Goal: Complete application form

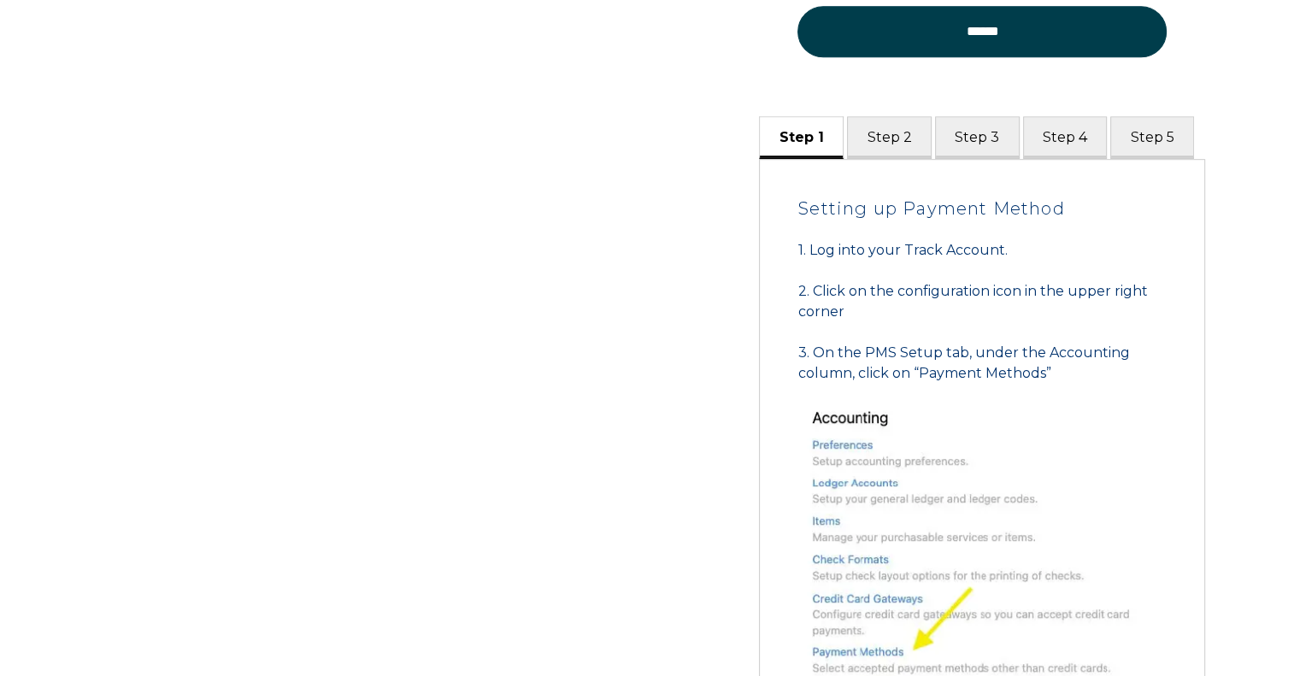
scroll to position [933, 0]
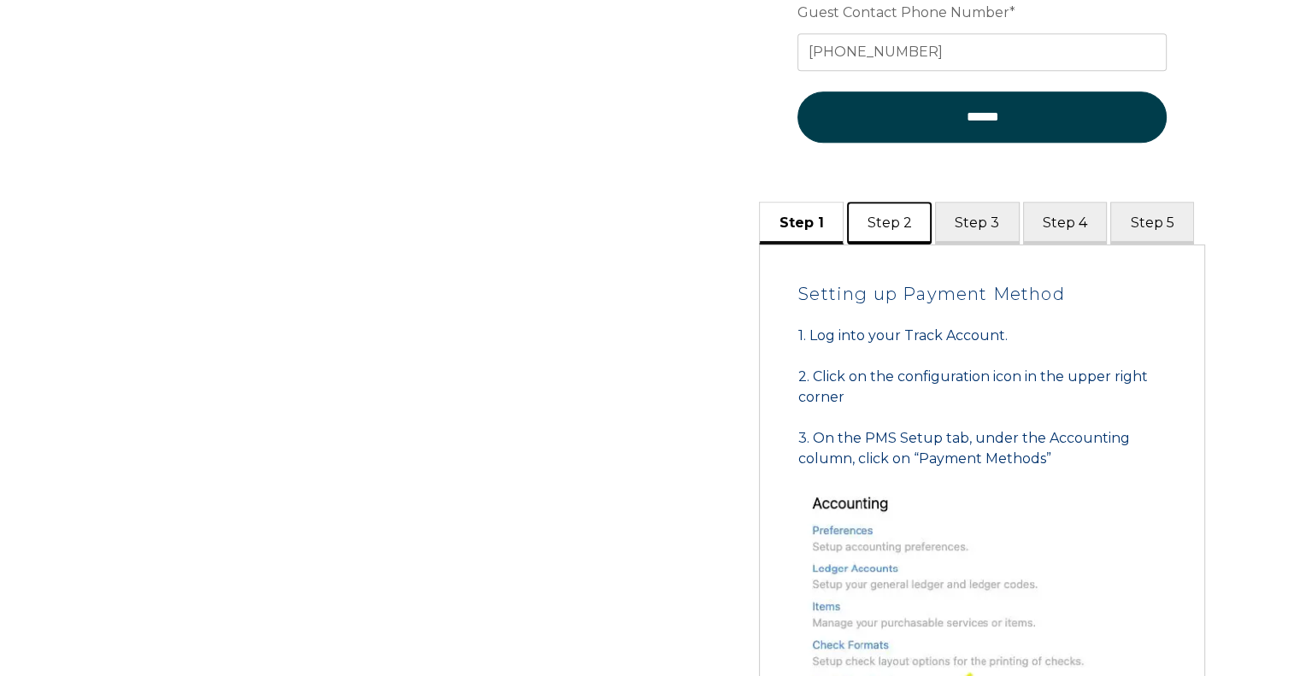
click at [877, 224] on button "Step 2" at bounding box center [889, 223] width 85 height 42
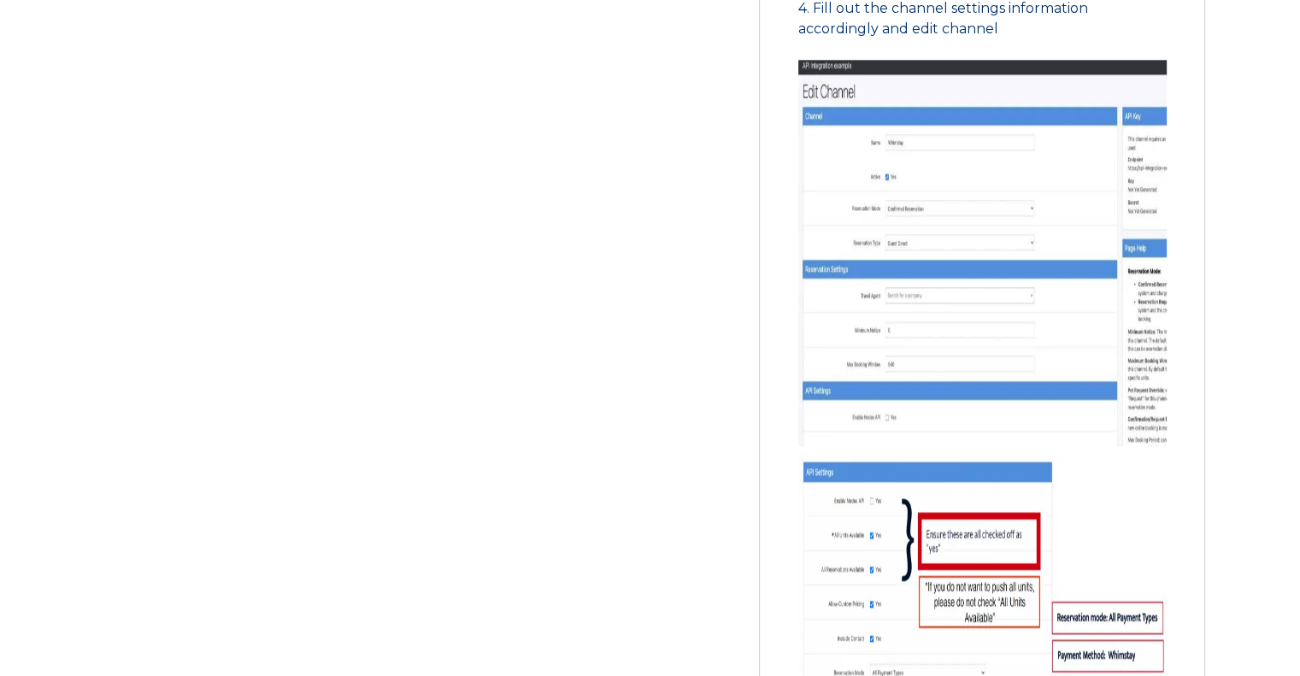
scroll to position [2129, 0]
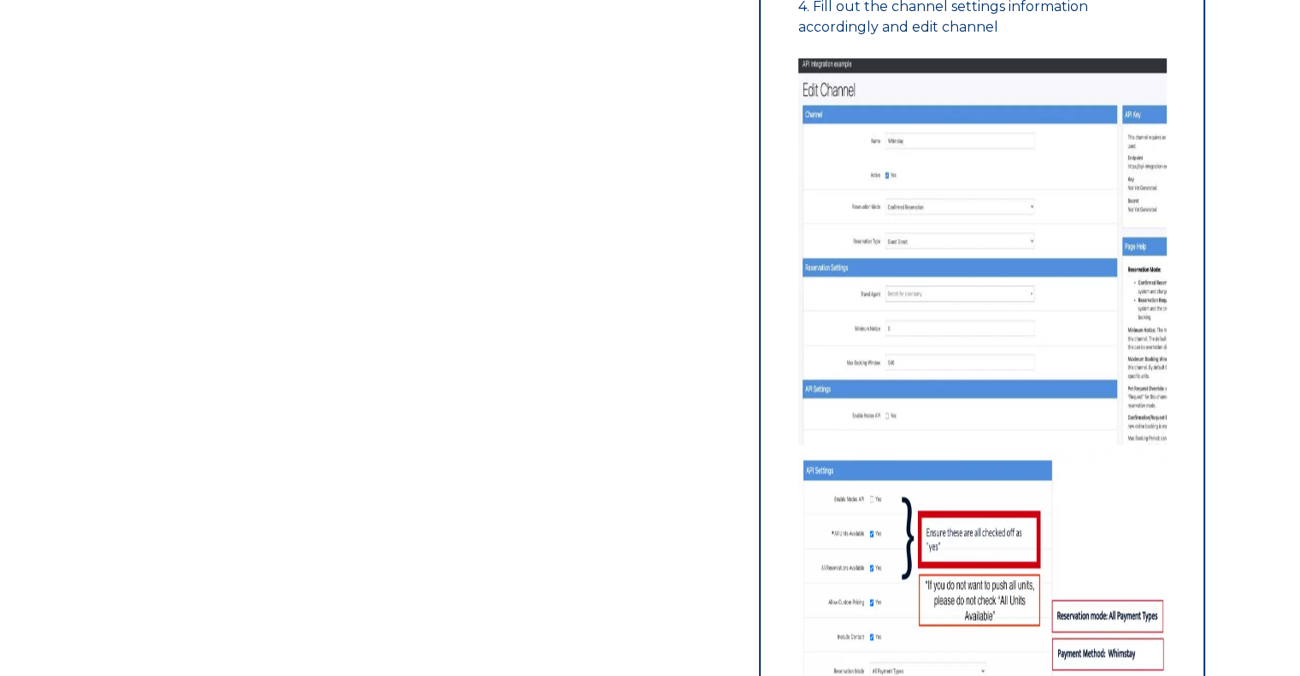
click at [978, 238] on img at bounding box center [982, 251] width 368 height 386
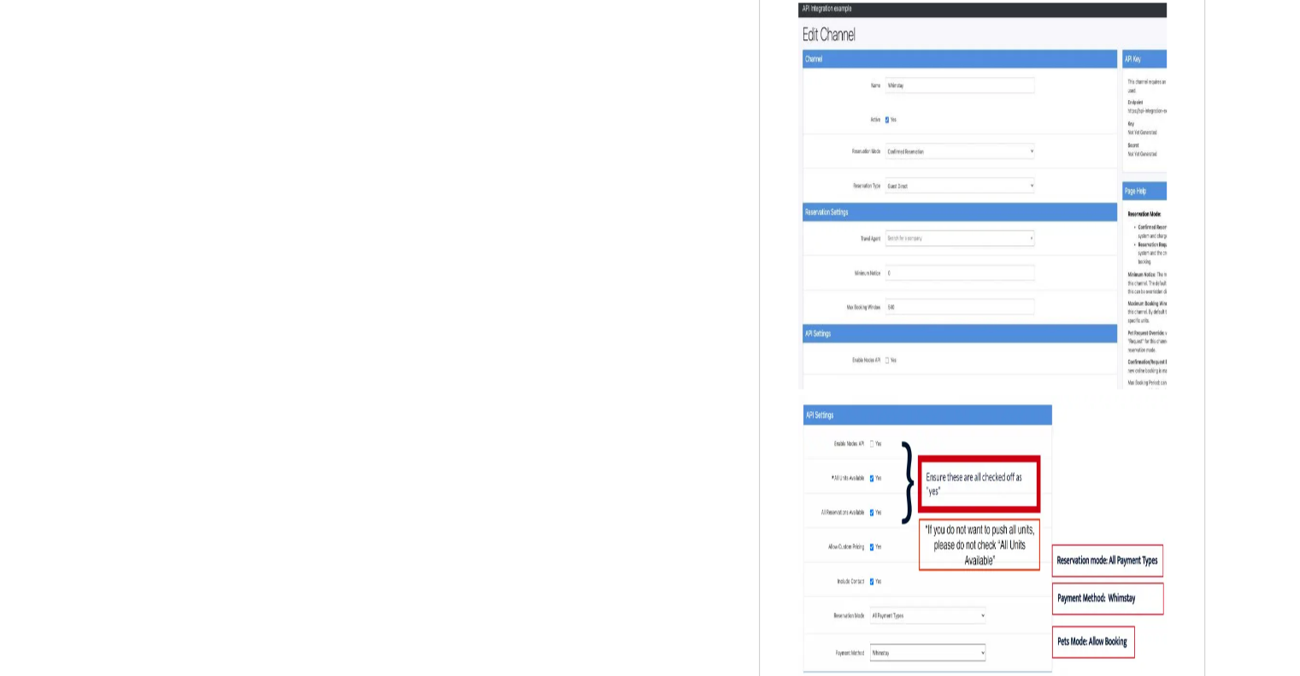
scroll to position [2215, 0]
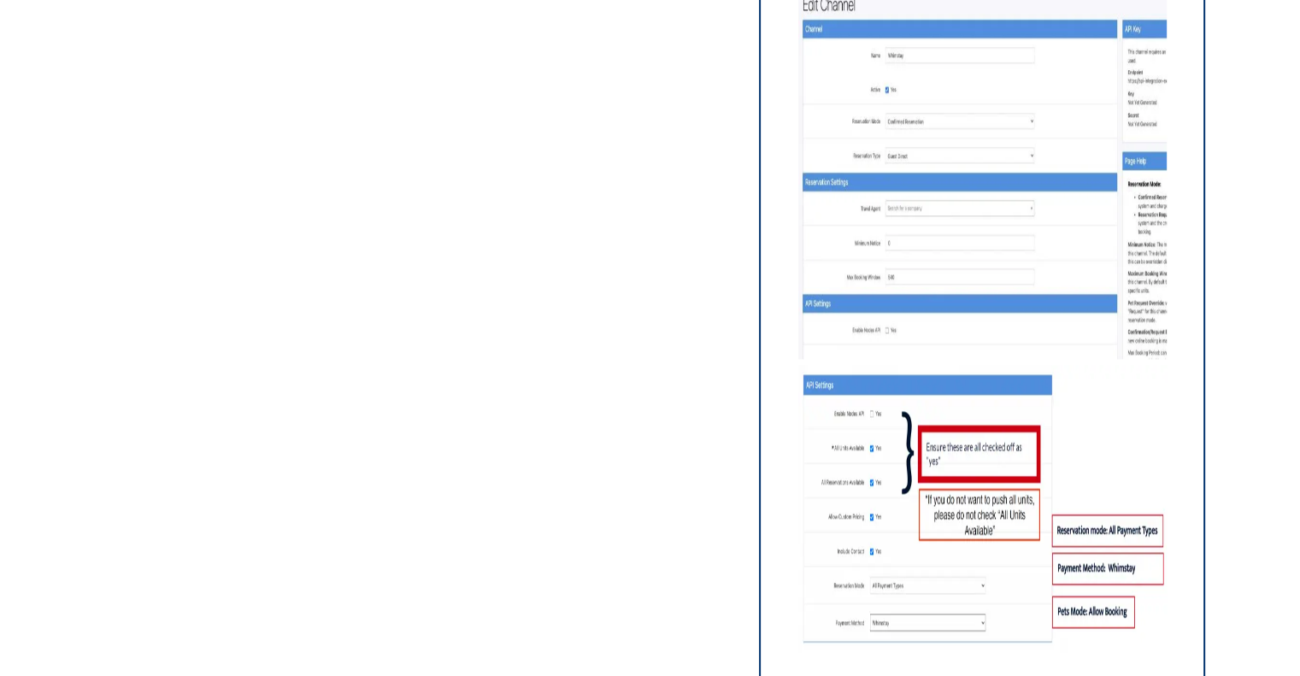
click at [1002, 383] on img at bounding box center [982, 519] width 368 height 308
click at [962, 302] on img at bounding box center [982, 166] width 368 height 386
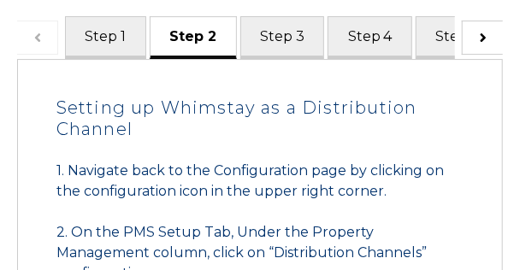
scroll to position [1396, 0]
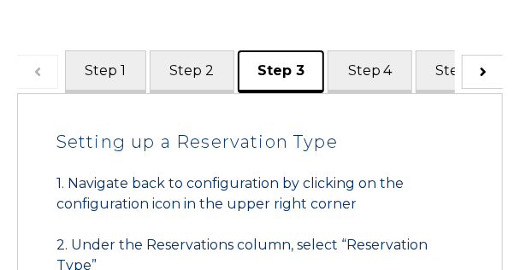
click at [280, 80] on button "Step 3" at bounding box center [281, 71] width 87 height 42
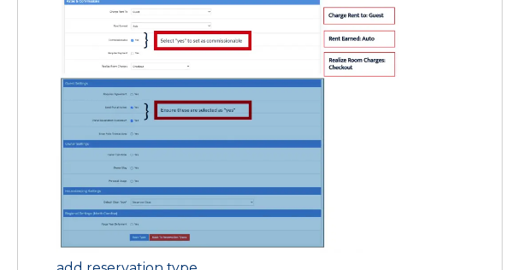
scroll to position [2456, 0]
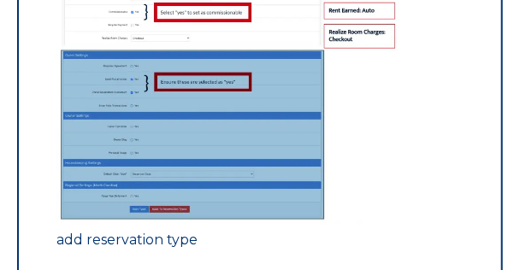
click at [322, 157] on img at bounding box center [227, 48] width 342 height 352
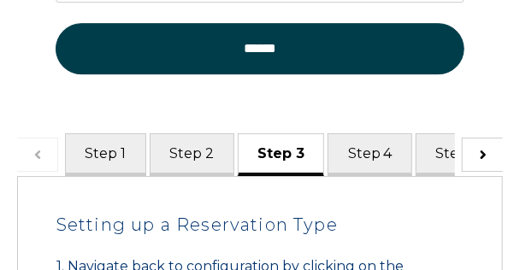
scroll to position [1294, 0]
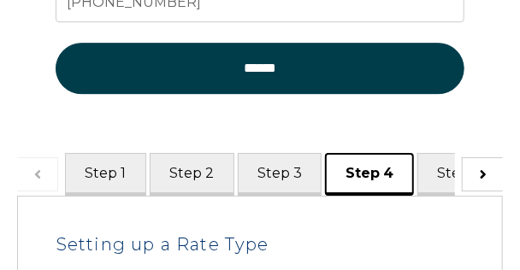
click at [344, 175] on button "Step 4" at bounding box center [369, 174] width 89 height 42
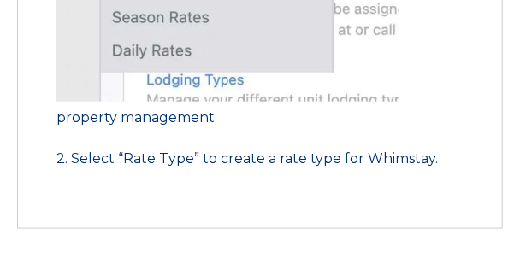
scroll to position [2119, 0]
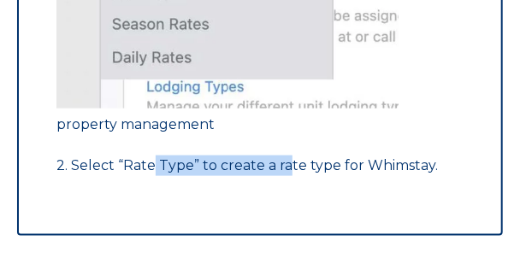
drag, startPoint x: 153, startPoint y: 165, endPoint x: 284, endPoint y: 160, distance: 130.8
click at [284, 160] on span "2. Select “Rate Type” to create a rate type for Whimstay." at bounding box center [246, 165] width 381 height 16
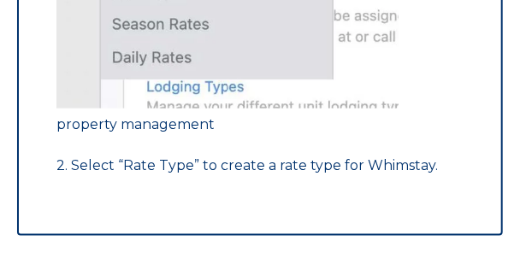
click at [340, 167] on span "2. Select “Rate Type” to create a rate type for Whimstay." at bounding box center [246, 165] width 381 height 16
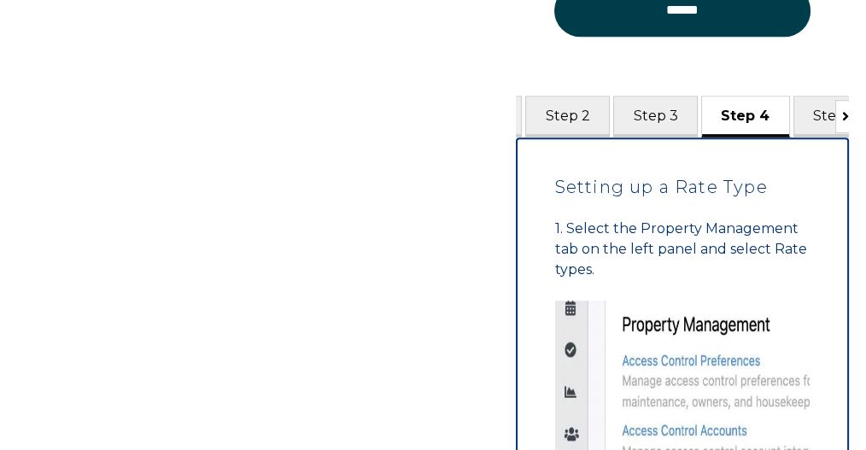
scroll to position [0, 84]
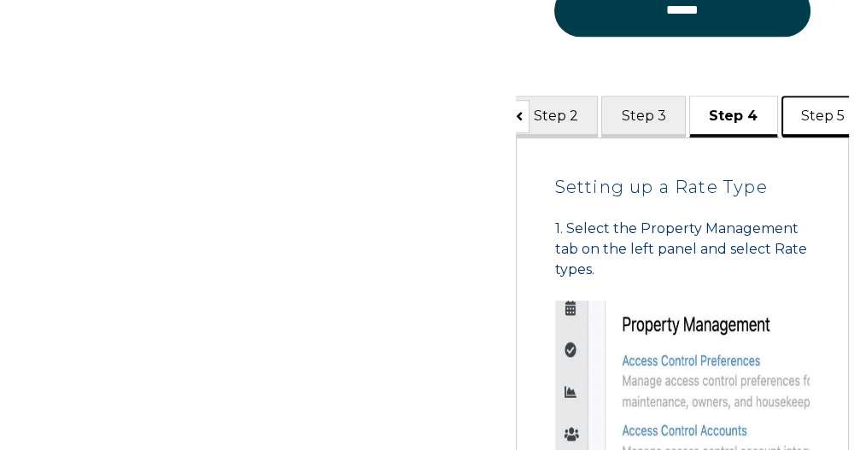
click at [804, 138] on button "Step 5" at bounding box center [821, 117] width 79 height 42
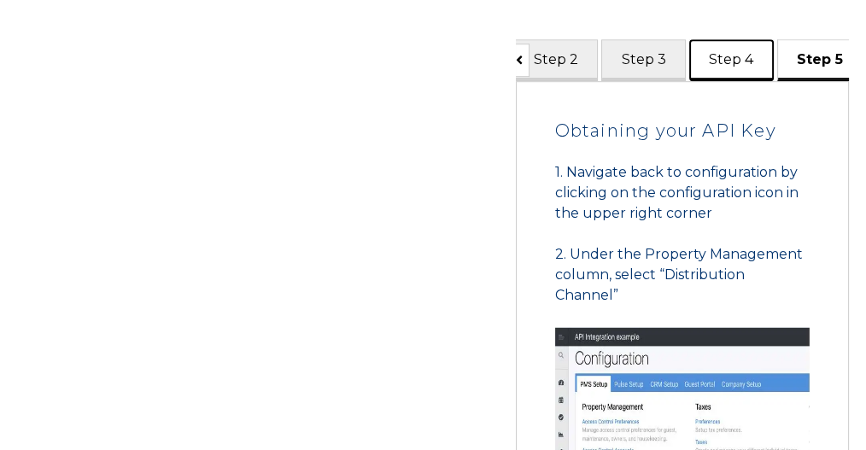
click at [749, 81] on button "Step 4" at bounding box center [732, 60] width 85 height 42
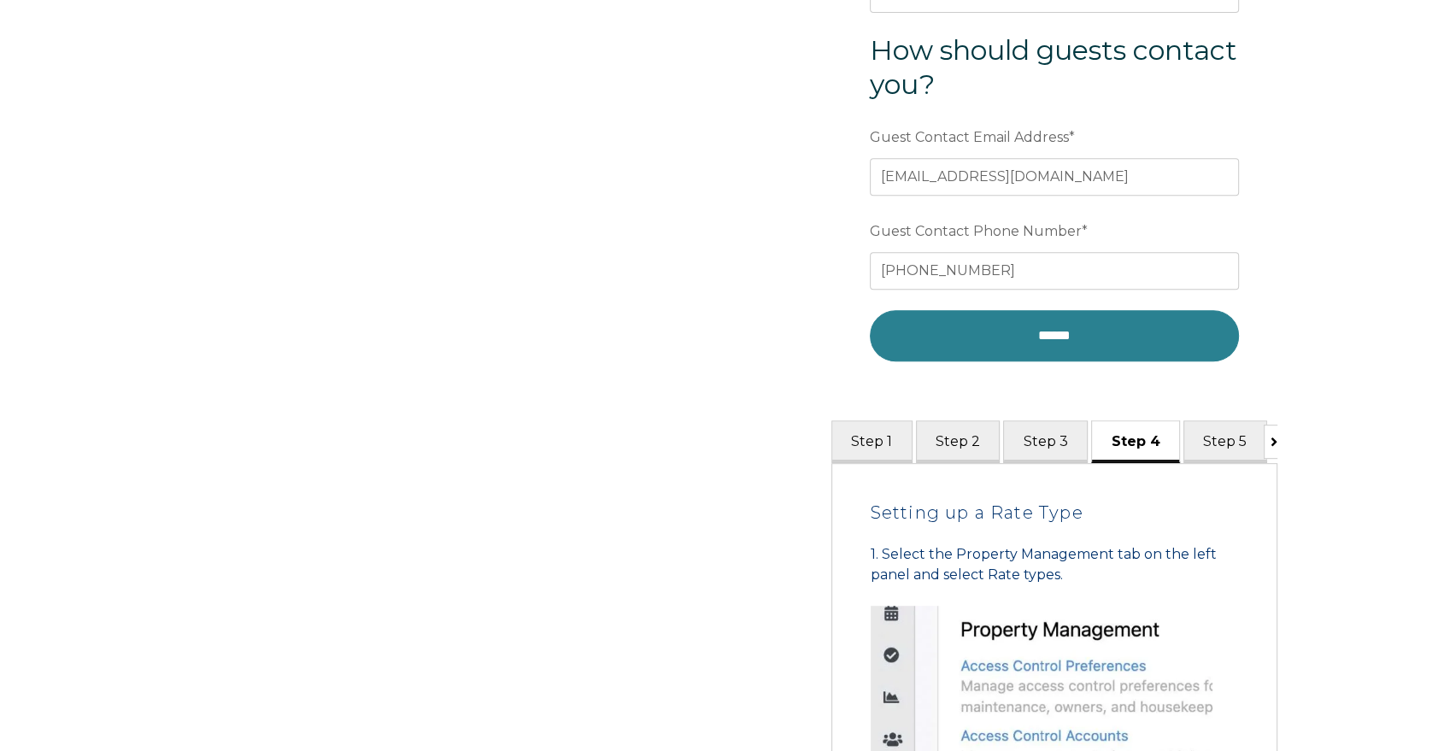
scroll to position [854, 0]
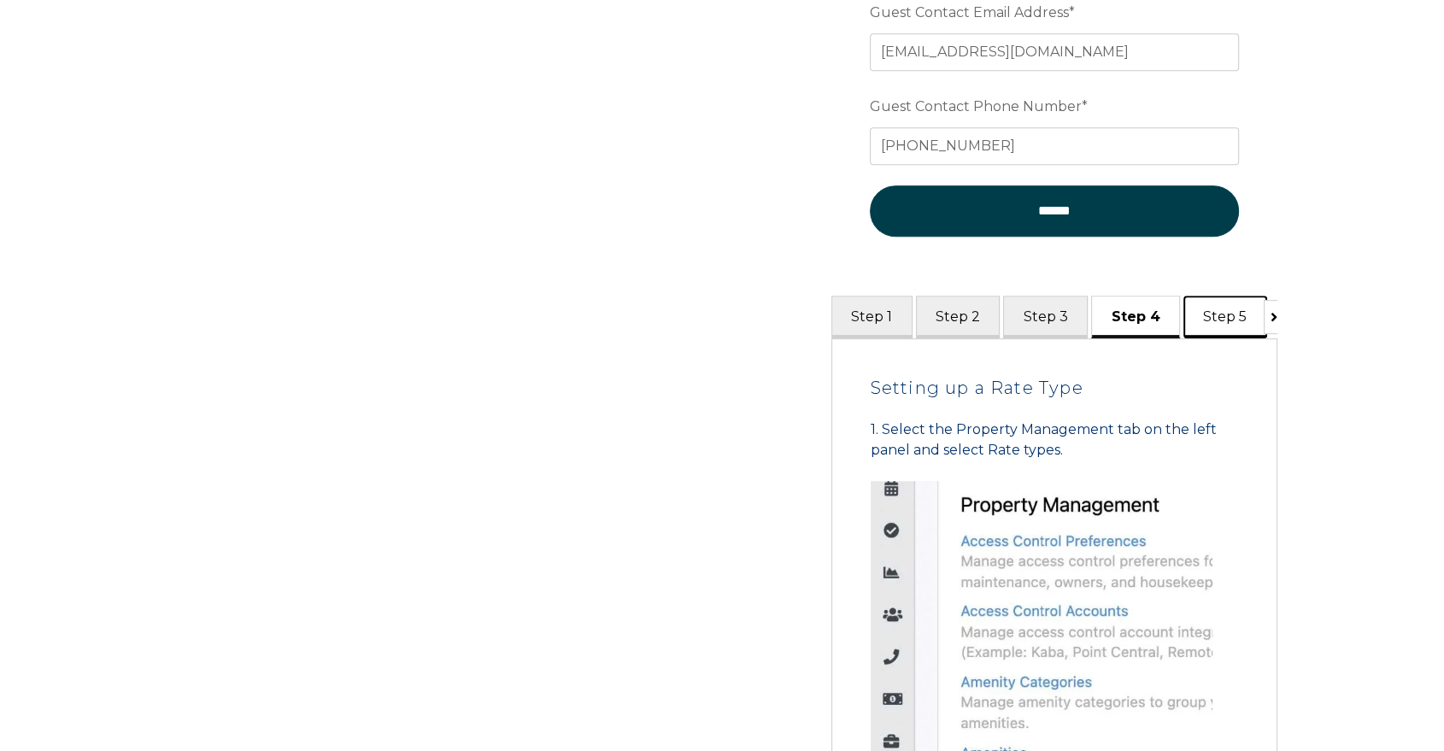
click at [1213, 313] on button "Step 5" at bounding box center [1225, 317] width 84 height 42
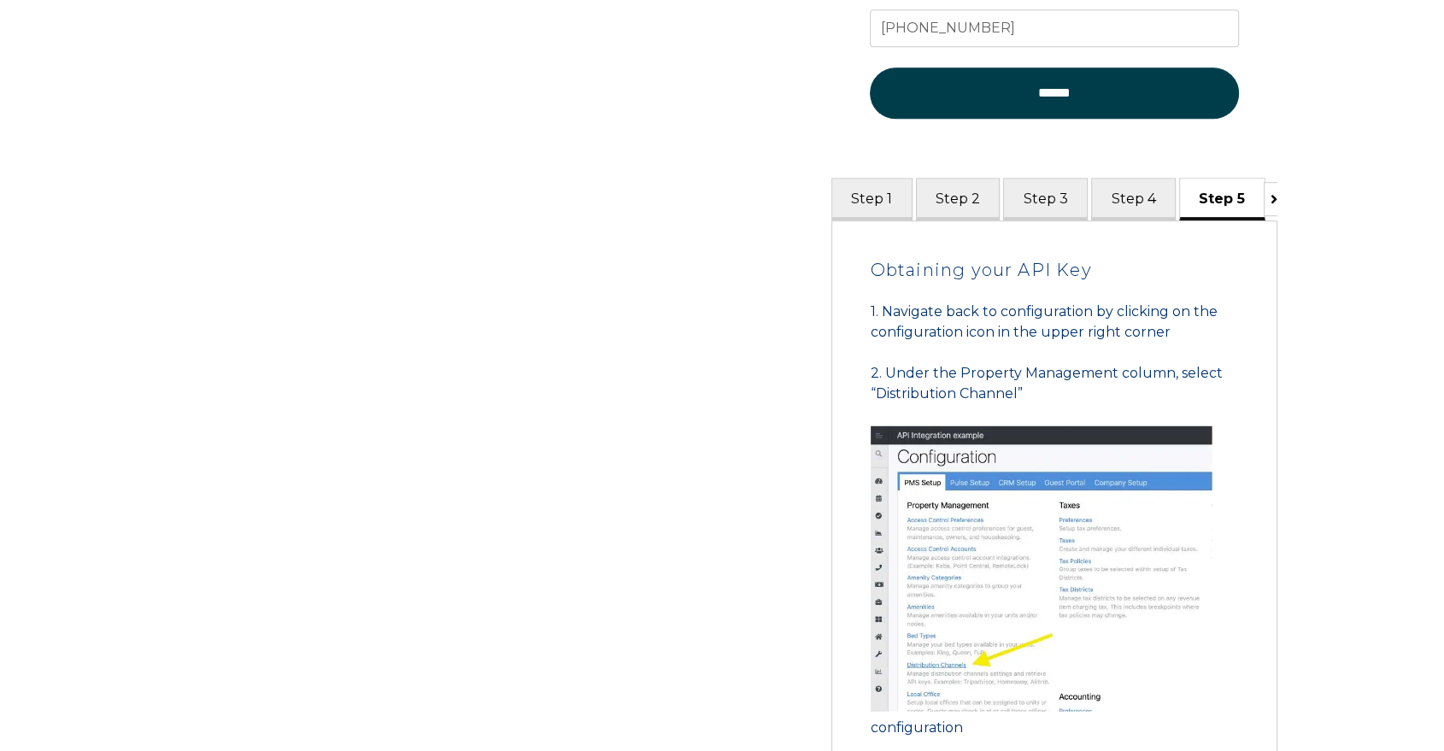
scroll to position [852, 0]
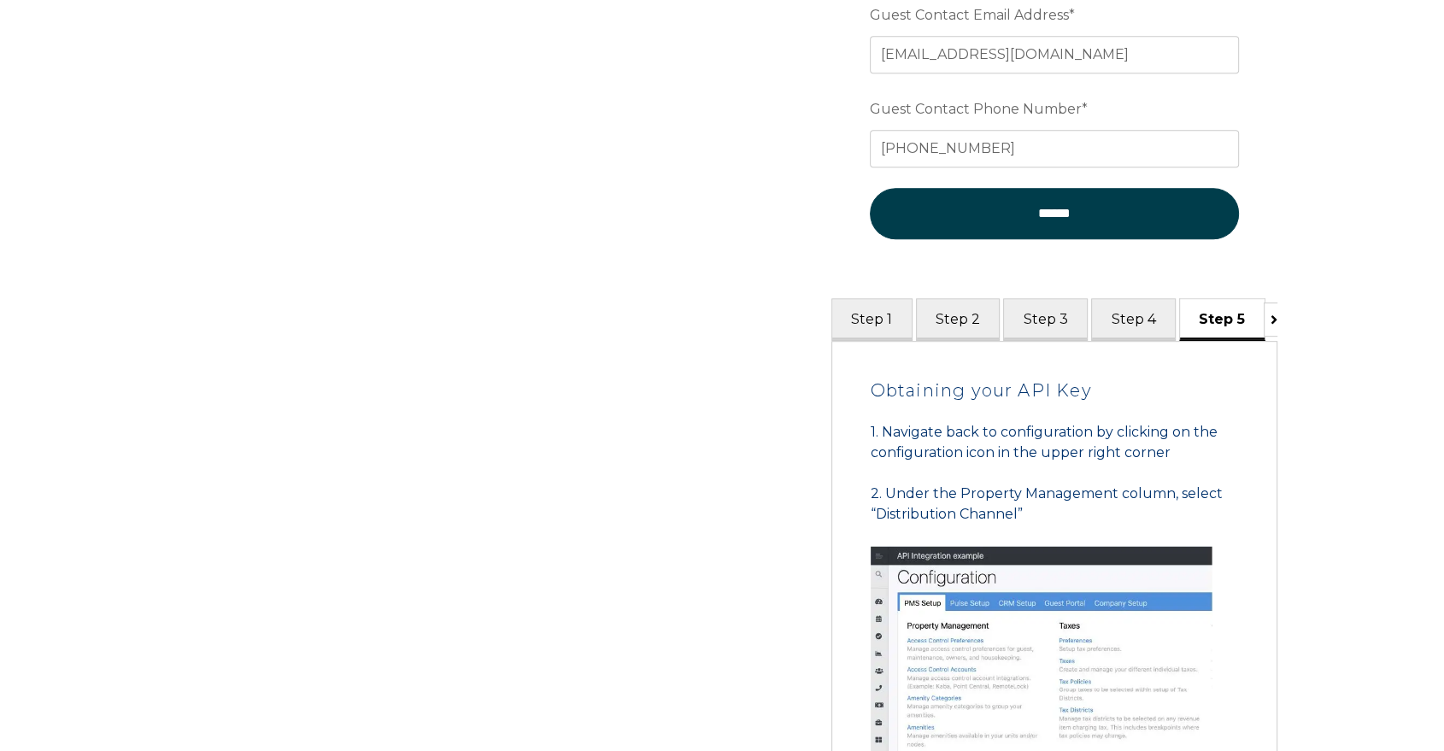
click at [1277, 318] on div "How to Guide Email * [EMAIL_ADDRESS][DOMAIN_NAME][DATE] Preferred language SDR …" at bounding box center [722, 425] width 1444 height 2160
click at [1271, 315] on icon "Scroll tabs to the right" at bounding box center [1274, 320] width 7 height 14
drag, startPoint x: 1180, startPoint y: 314, endPoint x: 1161, endPoint y: 314, distance: 18.8
click at [1161, 314] on div "Step 1 Step 2 Step 3 Step 4 Step 5" at bounding box center [1048, 319] width 434 height 42
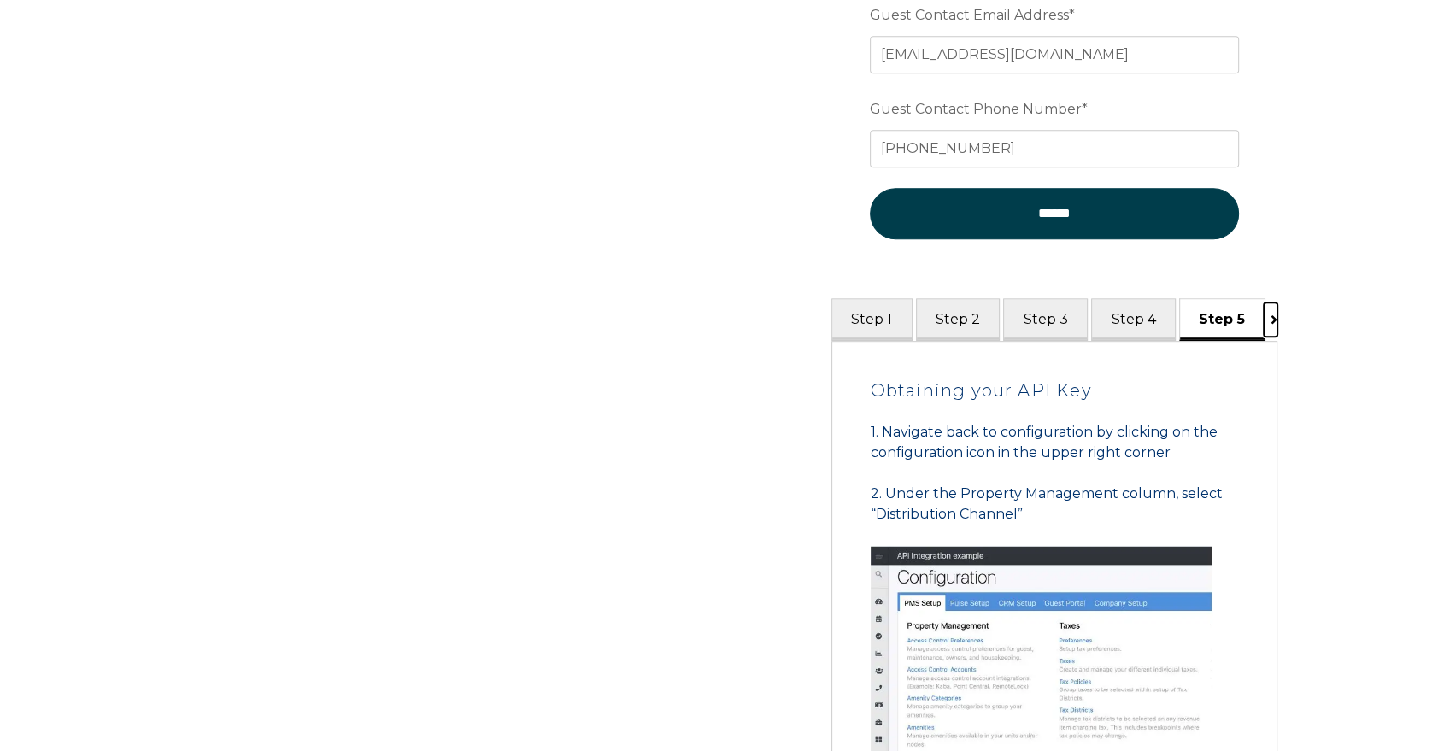
click at [1267, 313] on button "Scroll tabs to the right" at bounding box center [1271, 319] width 14 height 34
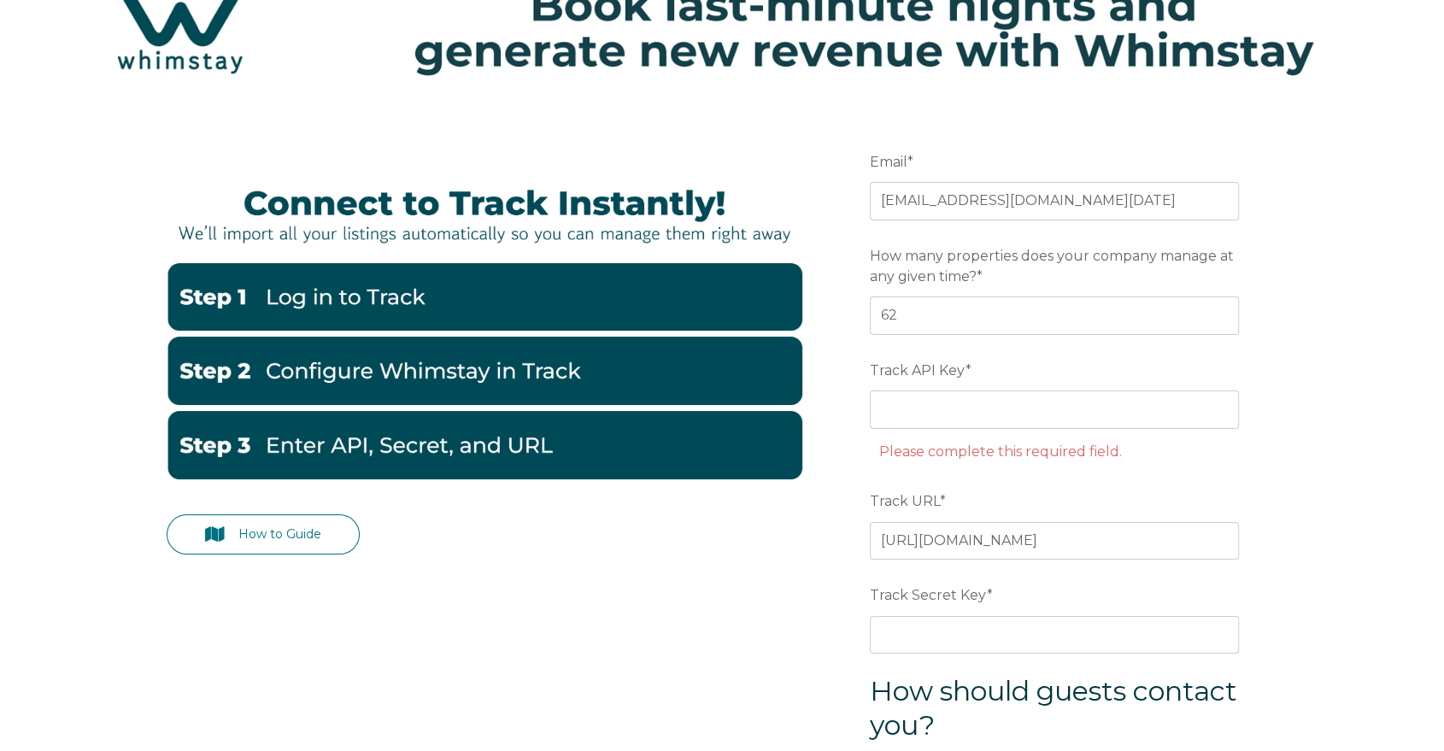
scroll to position [0, 0]
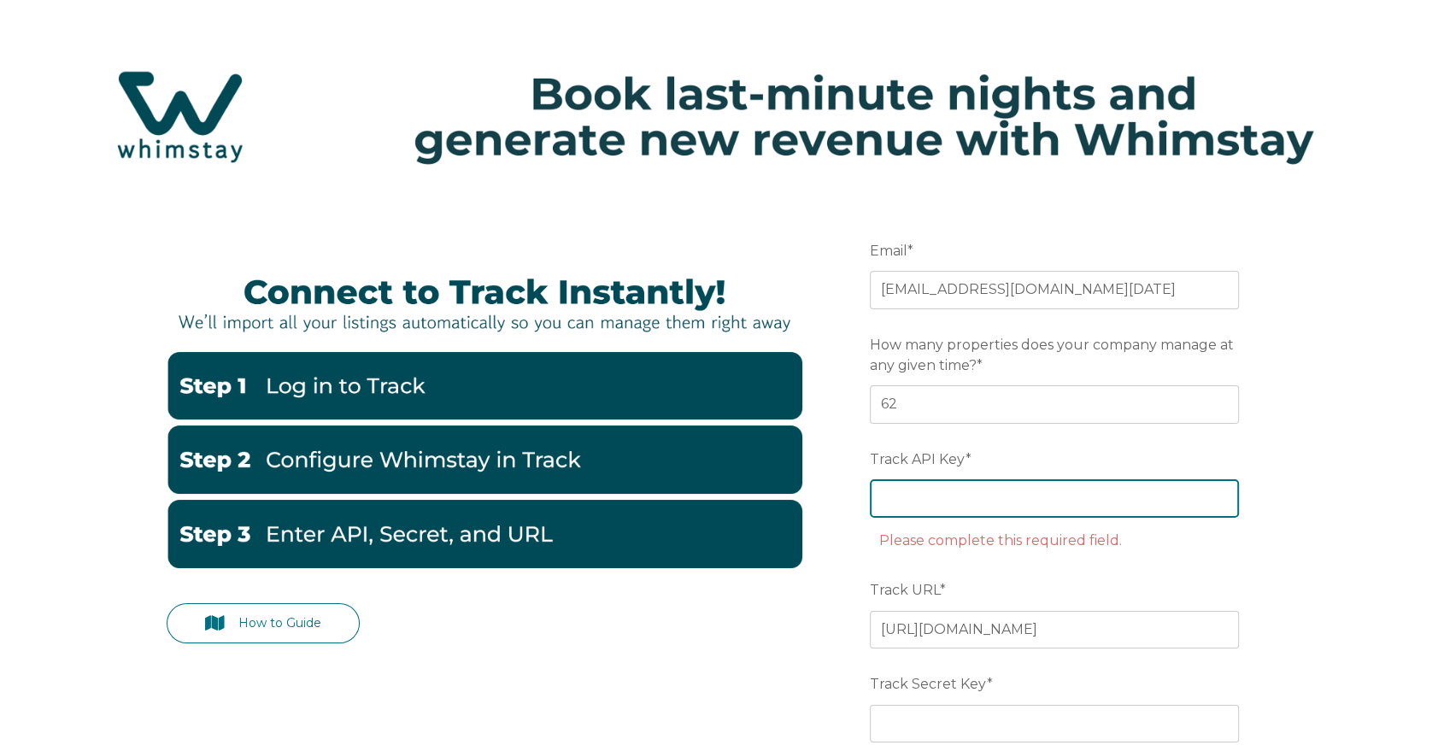
click at [995, 508] on input "Track API Key *" at bounding box center [1054, 498] width 369 height 38
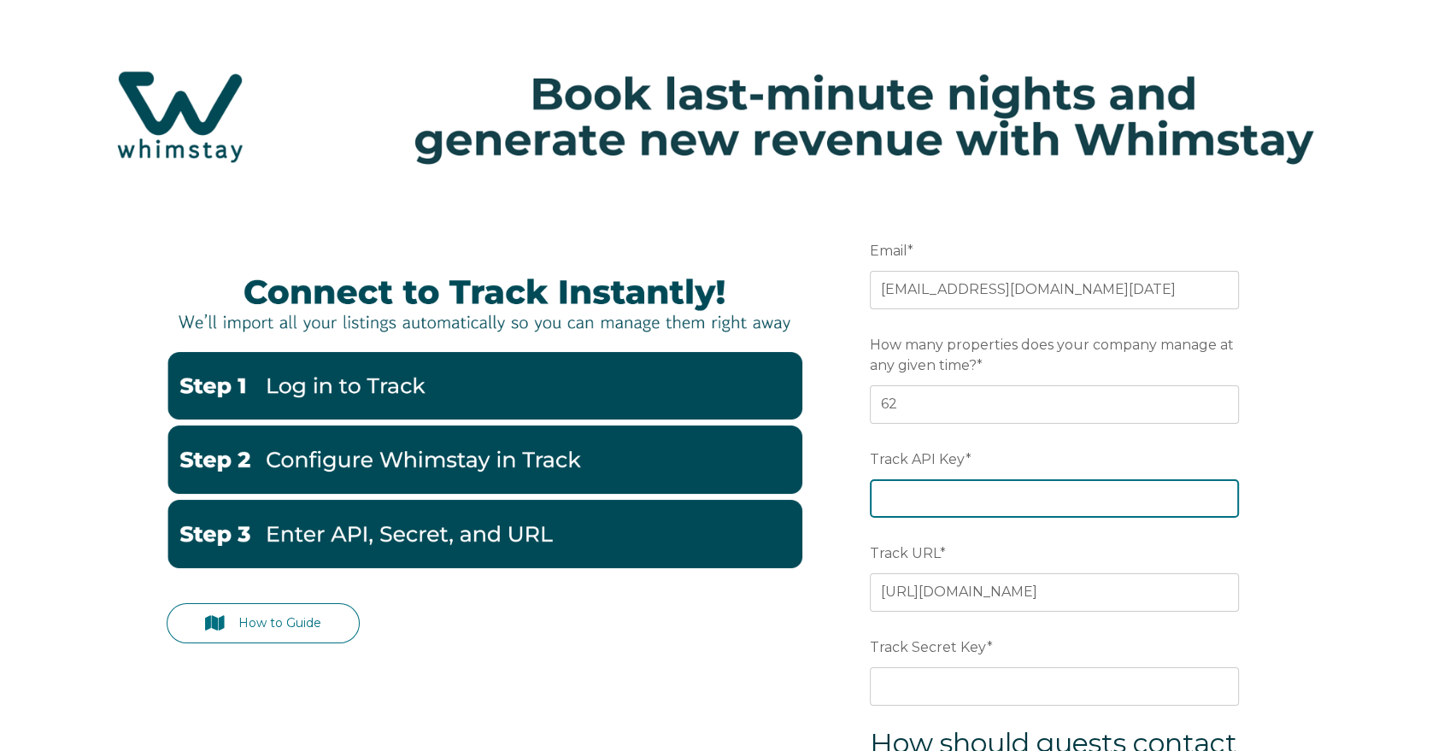
paste input "e8da5a5a0cadf239263a32706e360b4f"
type input "e8da5a5a0cadf239263a32706e360b4f"
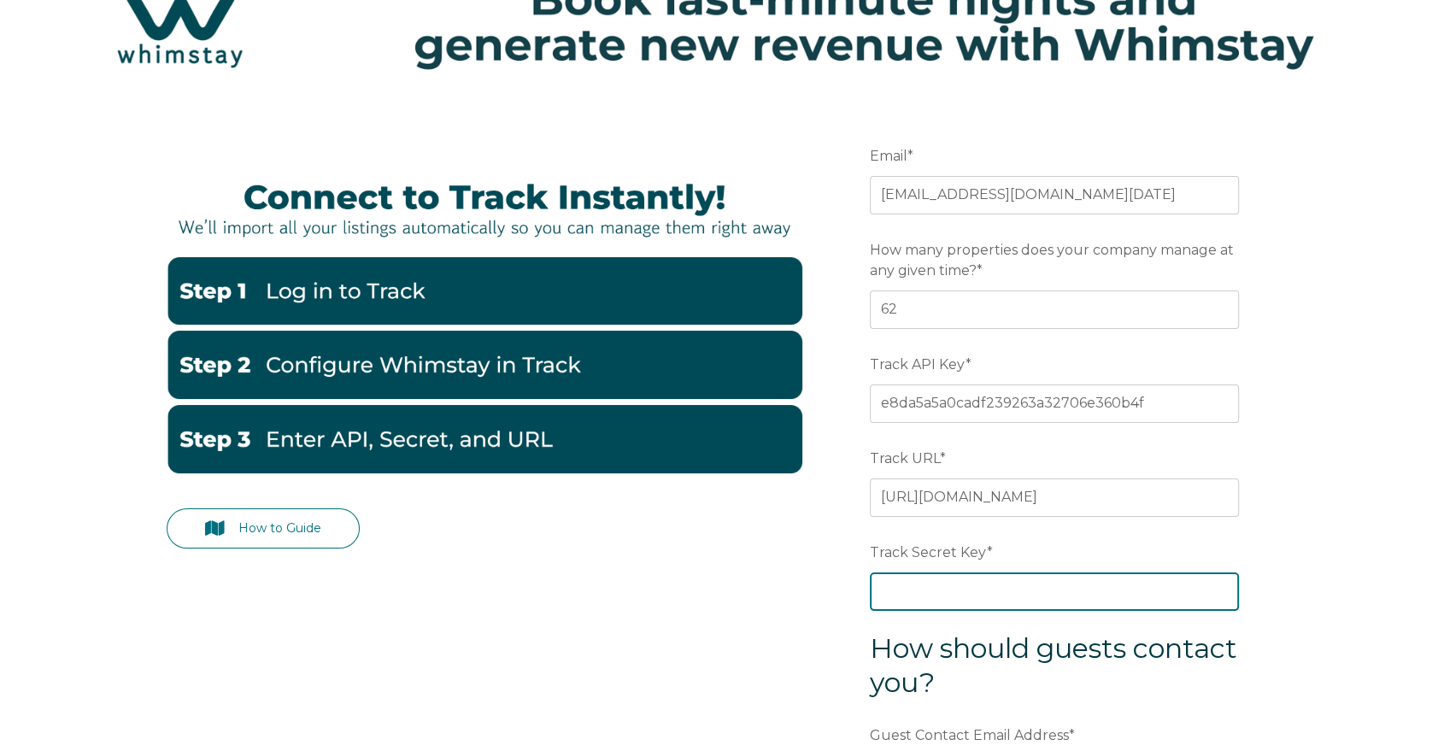
click at [993, 592] on input "Track Secret Key *" at bounding box center [1054, 591] width 369 height 38
paste input "1afdb8a9fab9dba4aa9cc0022a116ec7"
type input "1afdb8a9fab9dba4aa9cc0022a116ec7"
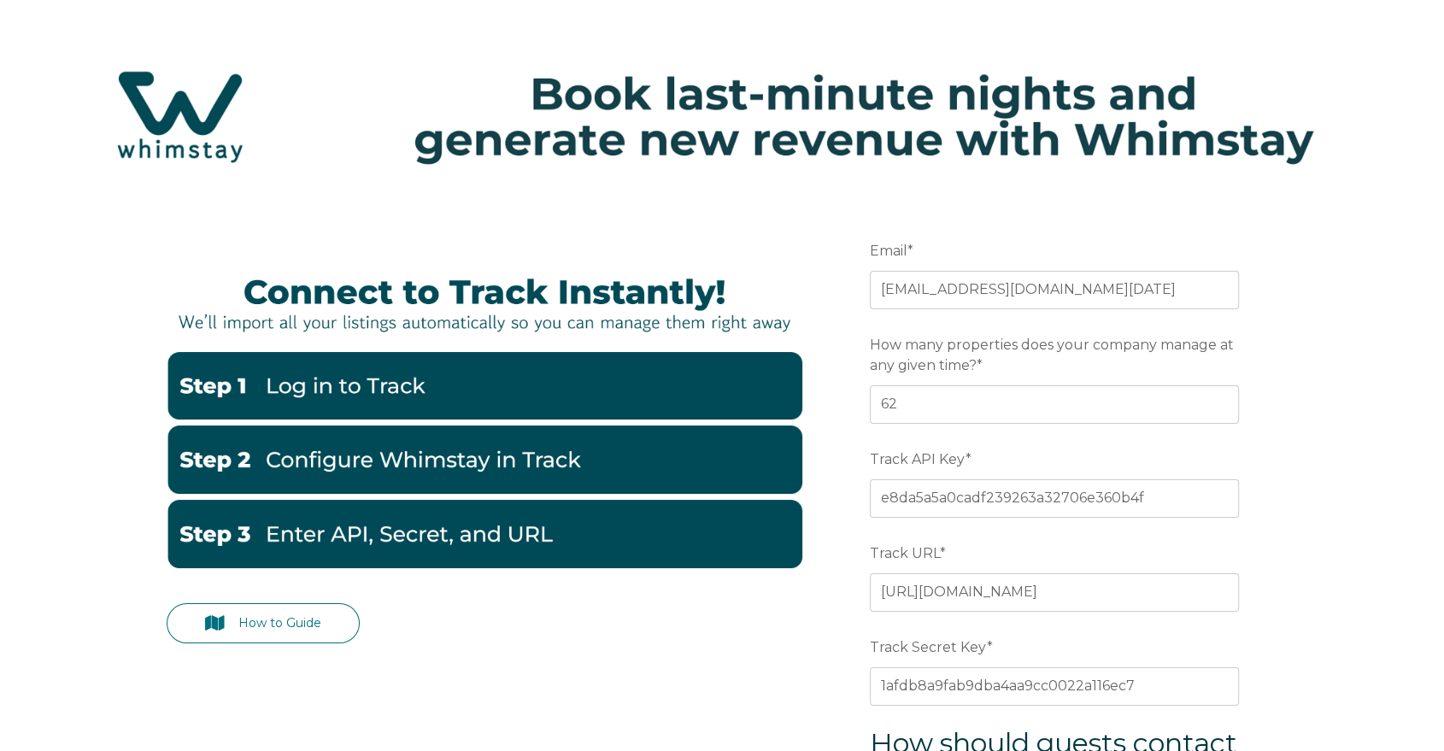
scroll to position [379, 0]
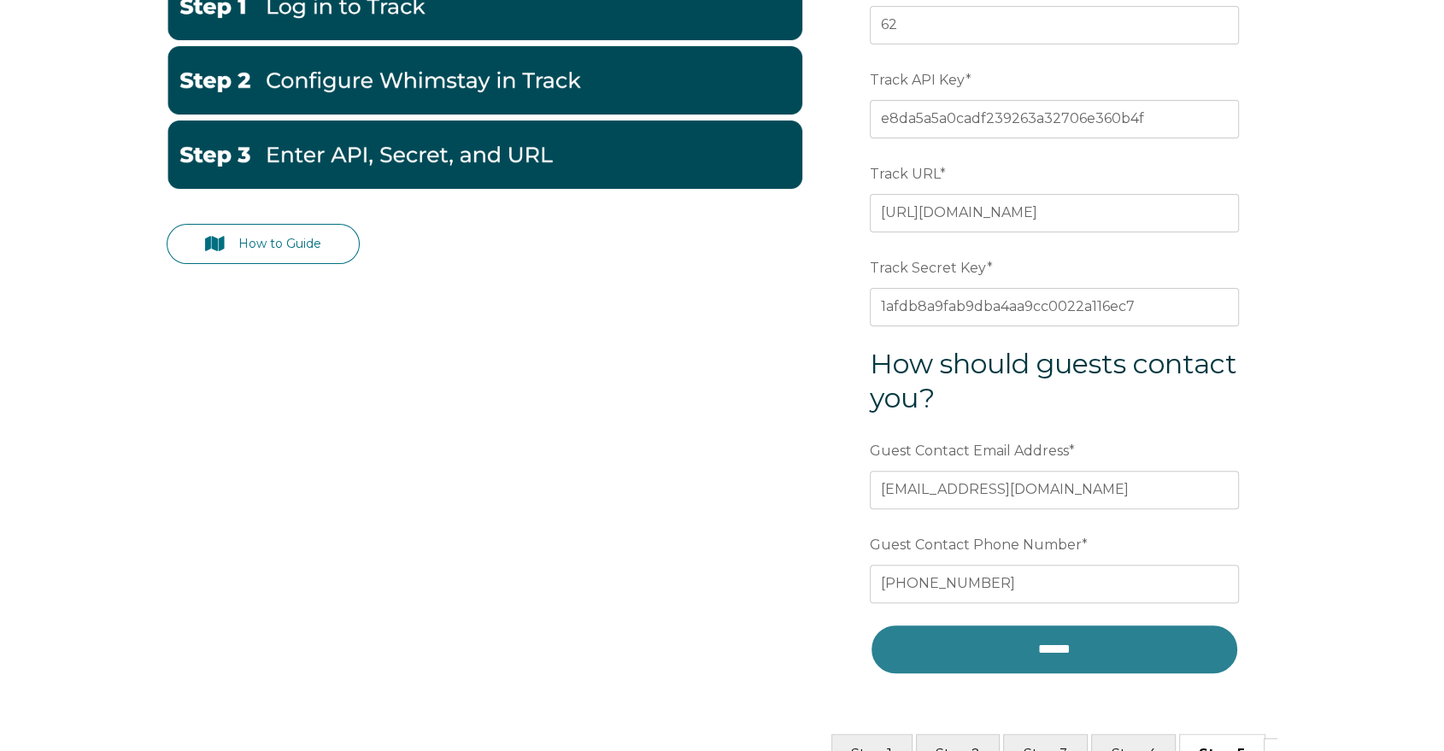
click at [1085, 638] on input "******" at bounding box center [1054, 649] width 369 height 51
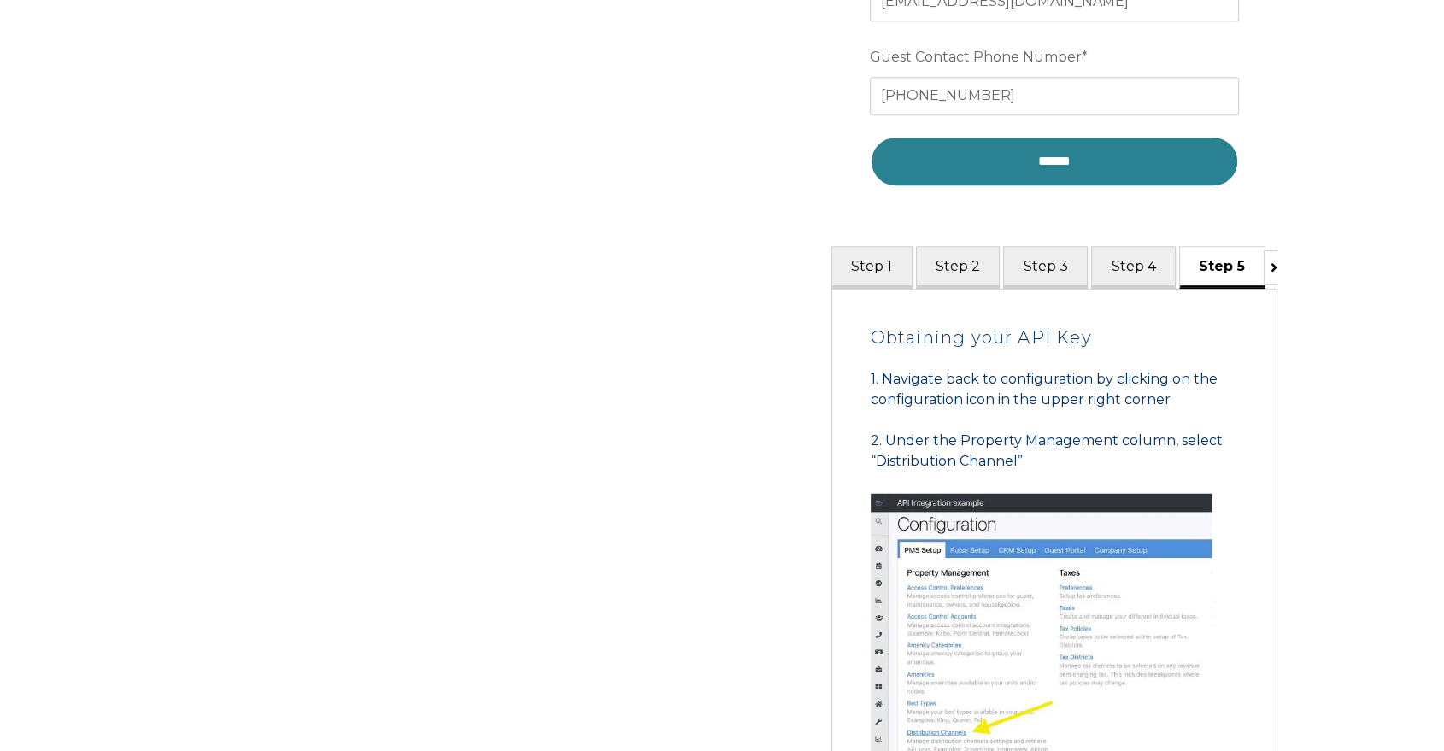
scroll to position [974, 0]
